Goal: Find specific fact: Locate a discrete piece of known information

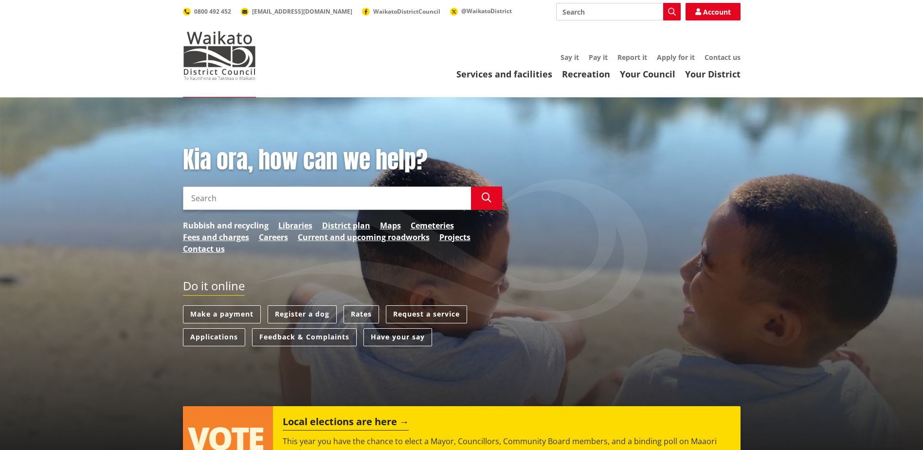
click at [249, 222] on link "Rubbish and recycling" at bounding box center [226, 225] width 86 height 12
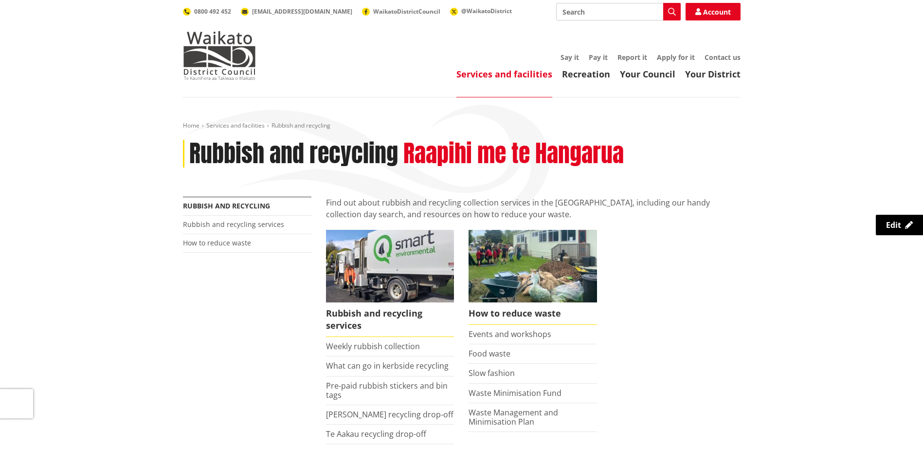
scroll to position [195, 0]
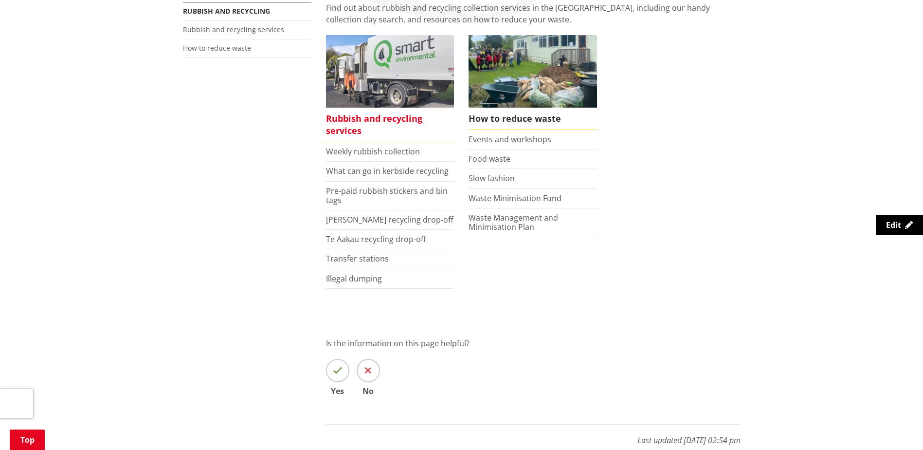
click at [349, 117] on span "Rubbish and recycling services" at bounding box center [390, 125] width 128 height 35
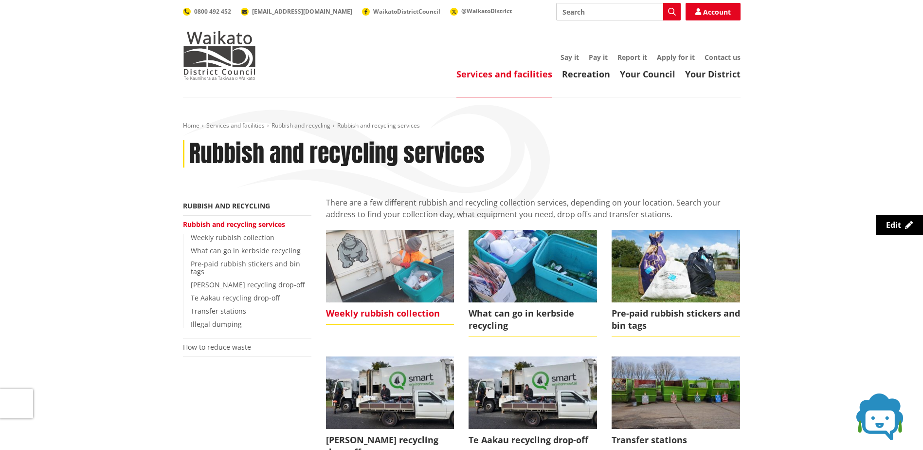
click at [381, 265] on img at bounding box center [390, 266] width 128 height 72
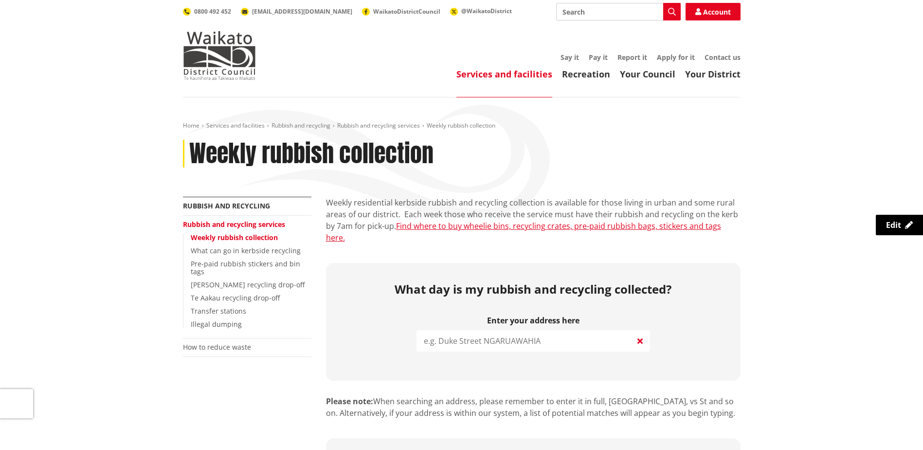
scroll to position [97, 0]
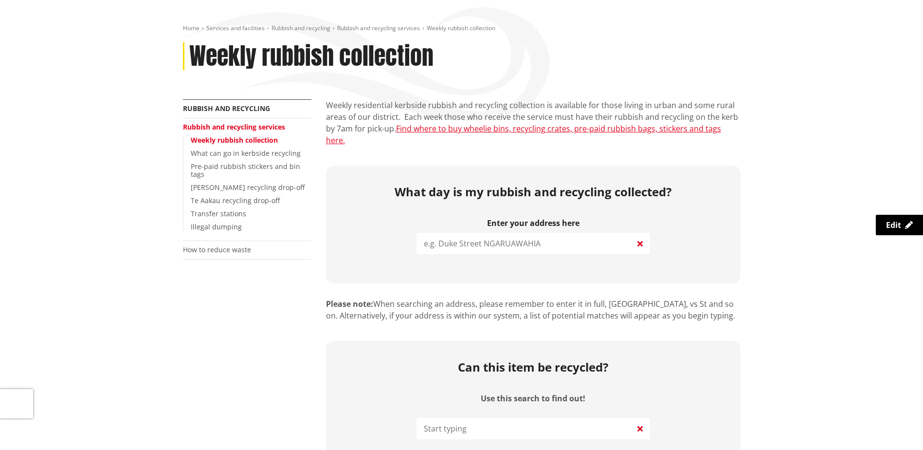
click at [490, 236] on input "search" at bounding box center [533, 243] width 234 height 21
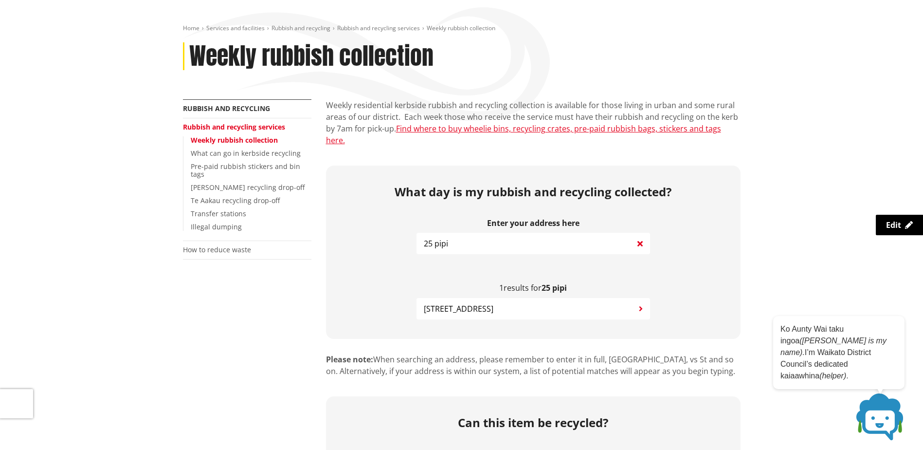
type input "25 pipi"
click at [478, 303] on span "25 Pipi Crescent TUAKAU" at bounding box center [459, 309] width 70 height 12
